Goal: Use online tool/utility: Use online tool/utility

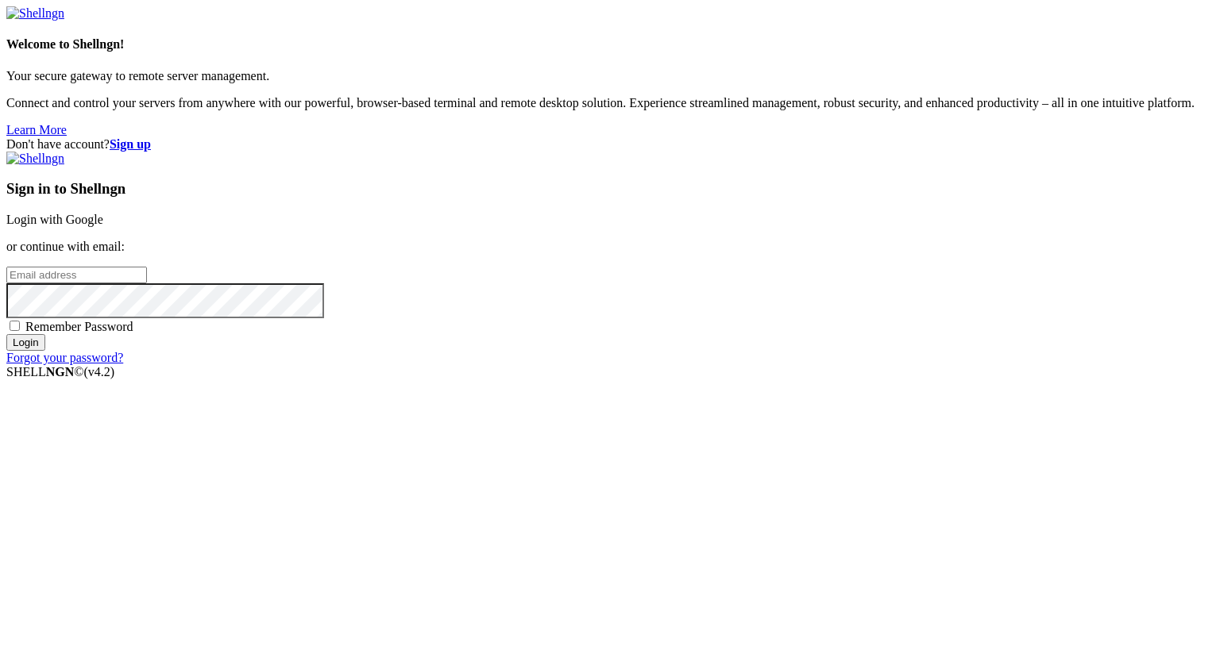
type input "[PERSON_NAME][EMAIL_ADDRESS][DOMAIN_NAME]"
click at [45, 351] on input "Login" at bounding box center [25, 342] width 39 height 17
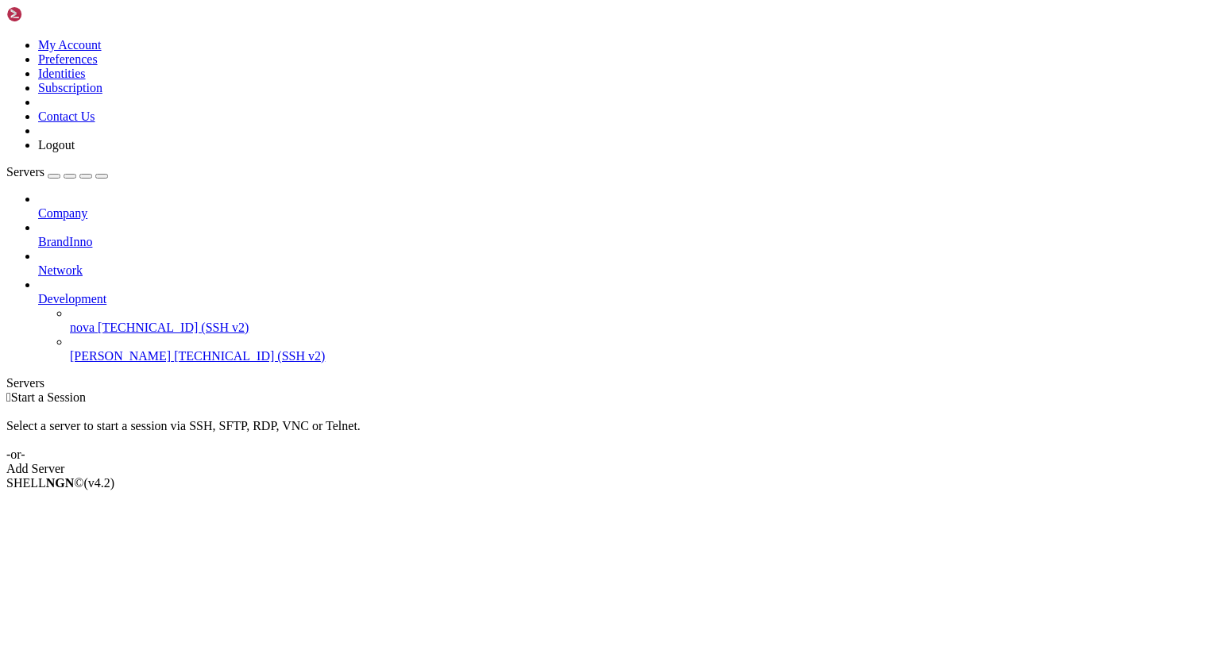
click at [94, 321] on span "nova" at bounding box center [82, 327] width 25 height 13
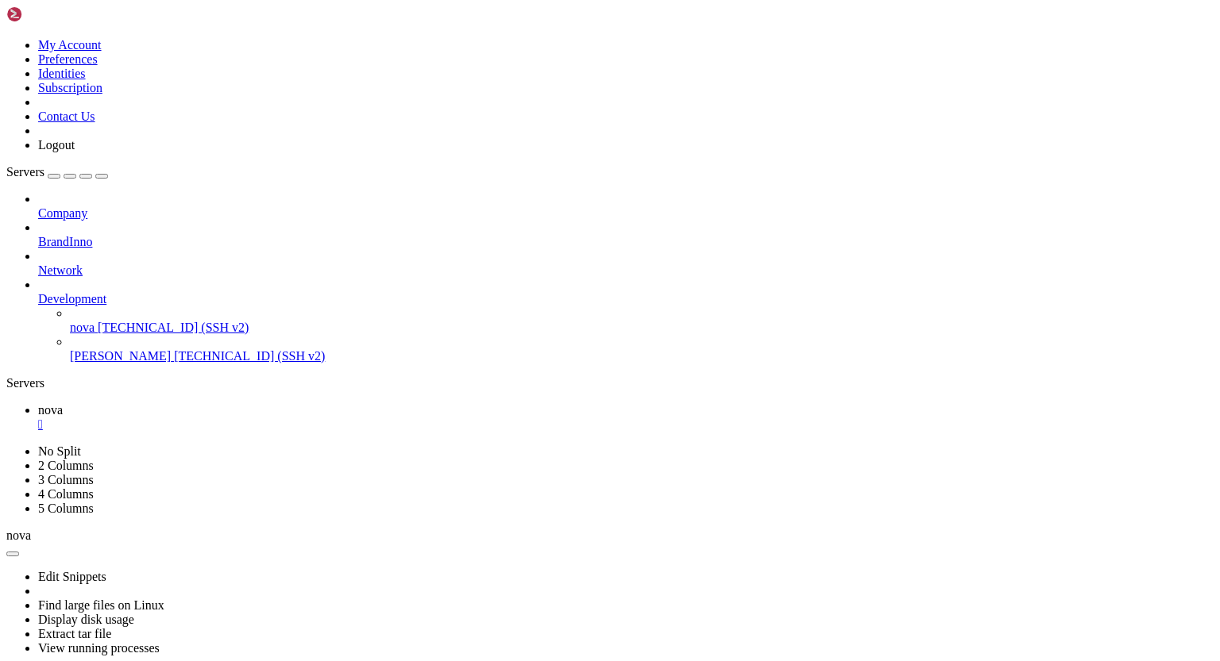
drag, startPoint x: 35, startPoint y: 885, endPoint x: 75, endPoint y: 881, distance: 39.9
drag, startPoint x: 14, startPoint y: 816, endPoint x: 175, endPoint y: 910, distance: 186.2
